Goal: Task Accomplishment & Management: Use online tool/utility

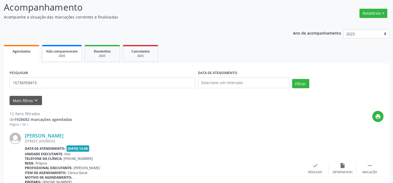
scroll to position [37, 0]
click at [38, 81] on input "16736958415" at bounding box center [103, 83] width 186 height 11
type input "1"
click at [292, 79] on button "Filtrar" at bounding box center [300, 83] width 17 height 9
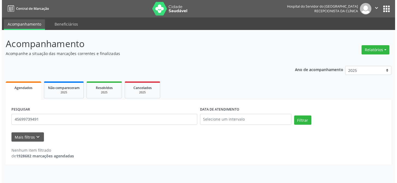
scroll to position [0, 0]
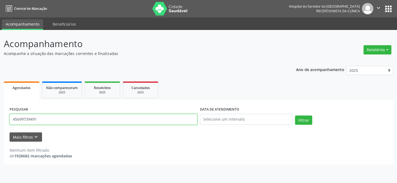
click at [52, 120] on input "45699739491" at bounding box center [104, 119] width 188 height 11
type input "4"
click at [295, 116] on button "Filtrar" at bounding box center [303, 120] width 17 height 9
click at [55, 117] on input "[PERSON_NAME]" at bounding box center [104, 119] width 188 height 11
type input "r"
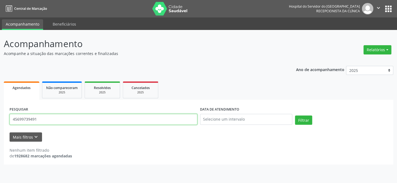
type input "45699739491"
click at [295, 116] on button "Filtrar" at bounding box center [303, 120] width 17 height 9
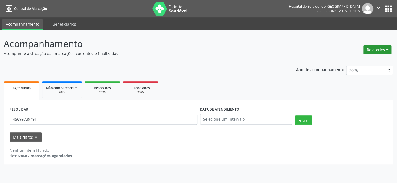
click at [372, 47] on button "Relatórios" at bounding box center [378, 49] width 28 height 9
click at [353, 62] on link "Agendamentos" at bounding box center [362, 62] width 59 height 8
select select "8"
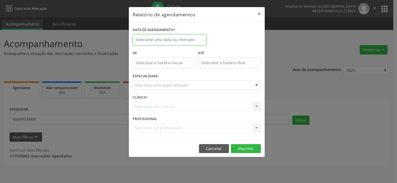
click at [161, 38] on input "text" at bounding box center [170, 39] width 74 height 11
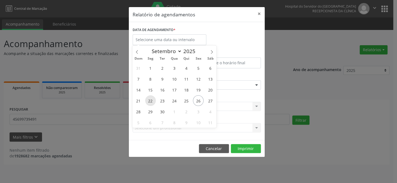
drag, startPoint x: 148, startPoint y: 100, endPoint x: 153, endPoint y: 102, distance: 5.6
click at [153, 102] on span "22" at bounding box center [150, 101] width 11 height 11
type input "[DATE]"
drag, startPoint x: 152, startPoint y: 101, endPoint x: 158, endPoint y: 100, distance: 5.8
click at [158, 100] on div "31 1 2 3 4 5 6 7 8 9 10 11 12 13 14 15 16 17 18 19 20 21 22 23 24 25 26 27 28 2…" at bounding box center [174, 96] width 84 height 66
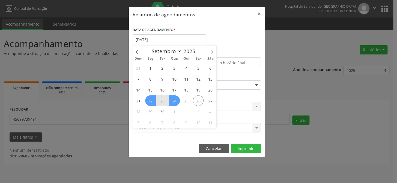
click at [174, 100] on span "24" at bounding box center [174, 101] width 11 height 11
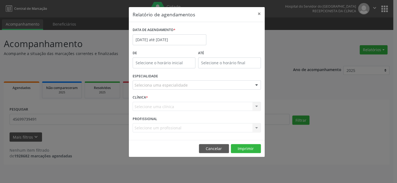
click at [257, 85] on div at bounding box center [256, 85] width 8 height 9
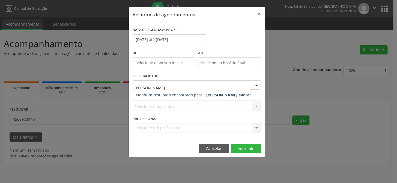
type input "[PERSON_NAME]"
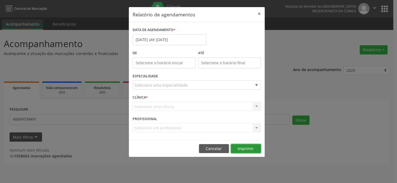
click at [249, 148] on div "Relatório de agendamentos × DATA DE AGENDAMENTO * [DATE] até [DATE] De ATÉ ESPE…" at bounding box center [197, 82] width 136 height 151
click at [249, 148] on button "Imprimir" at bounding box center [246, 148] width 30 height 9
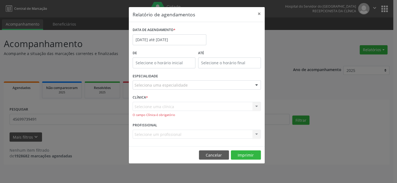
click at [143, 105] on div "Selecione uma clínica Hse Nenhum resultado encontrado para: " " Não há nenhuma …" at bounding box center [197, 110] width 128 height 16
click at [257, 106] on div "Selecione uma clínica Hse Nenhum resultado encontrado para: " " Não há nenhuma …" at bounding box center [197, 110] width 128 height 16
click at [141, 82] on div "Seleciona uma especialidade" at bounding box center [197, 85] width 128 height 9
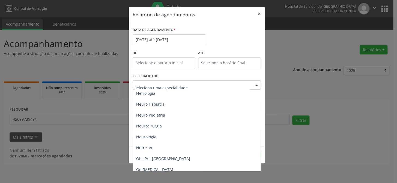
scroll to position [521, 0]
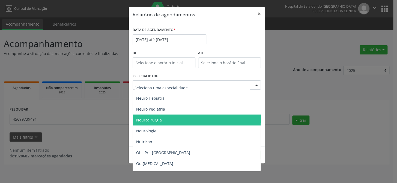
click at [156, 123] on span "Neurocirurgia" at bounding box center [197, 120] width 129 height 11
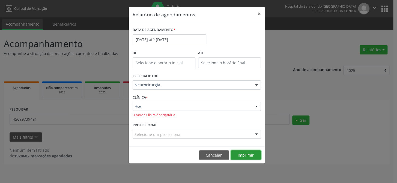
click at [246, 155] on button "Imprimir" at bounding box center [246, 155] width 30 height 9
